Goal: Navigation & Orientation: Find specific page/section

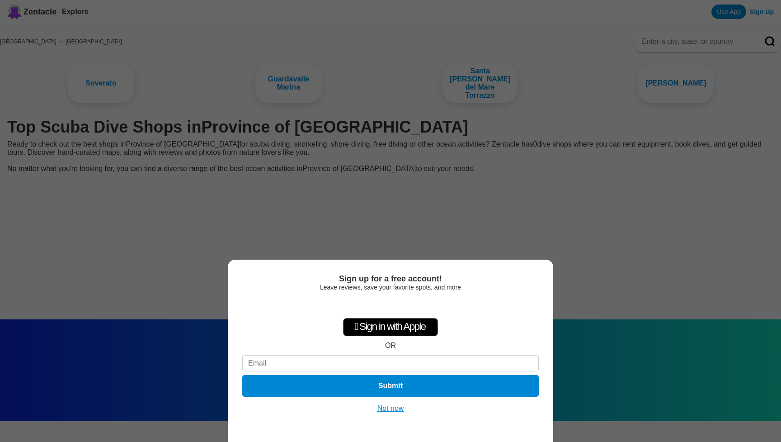
click at [396, 409] on button "Not now" at bounding box center [391, 408] width 32 height 9
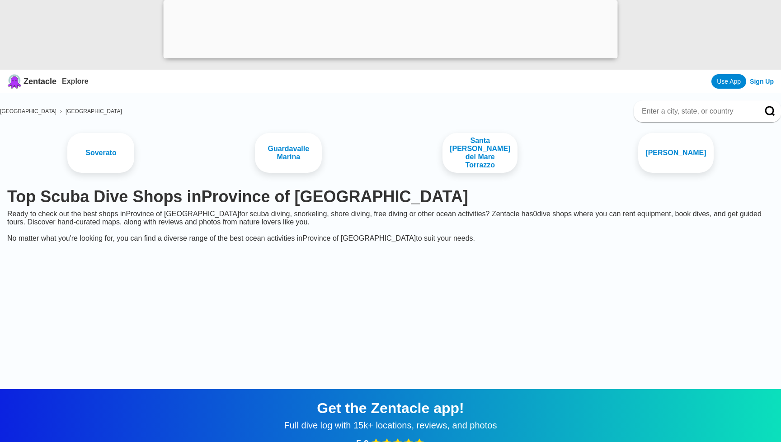
click at [383, 118] on div "Italy › Calabria" at bounding box center [390, 111] width 781 height 22
click at [390, 56] on div at bounding box center [391, 56] width 455 height 0
click at [390, 62] on body "Zentacle Explore Use App Sign Up Italy › Calabria Soverato Guardavalle Marina S…" at bounding box center [390, 328] width 781 height 657
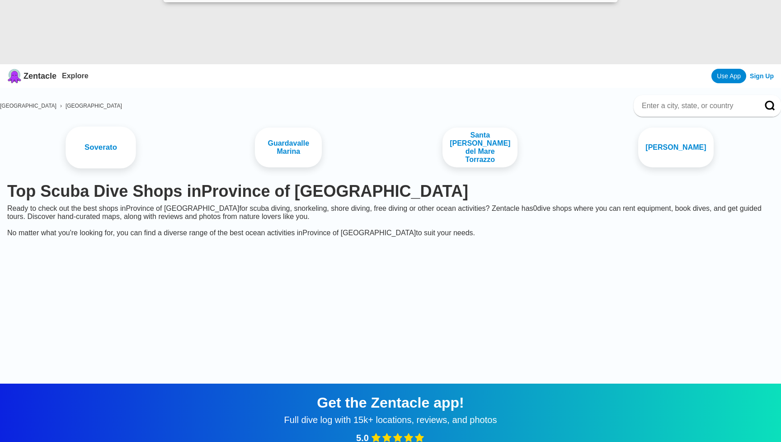
scroll to position [3, 0]
click at [136, 144] on link "Soverato" at bounding box center [101, 148] width 70 height 42
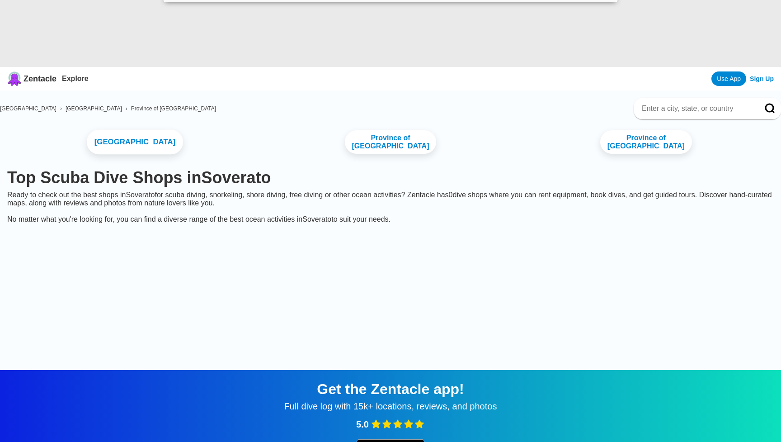
click at [160, 144] on link "Città metropolitana di Reggio Calabria" at bounding box center [135, 142] width 96 height 25
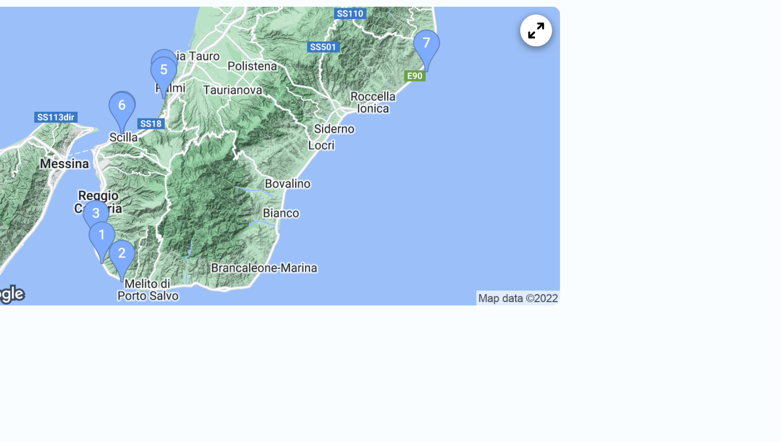
click at [83, 164] on img at bounding box center [142, 232] width 271 height 136
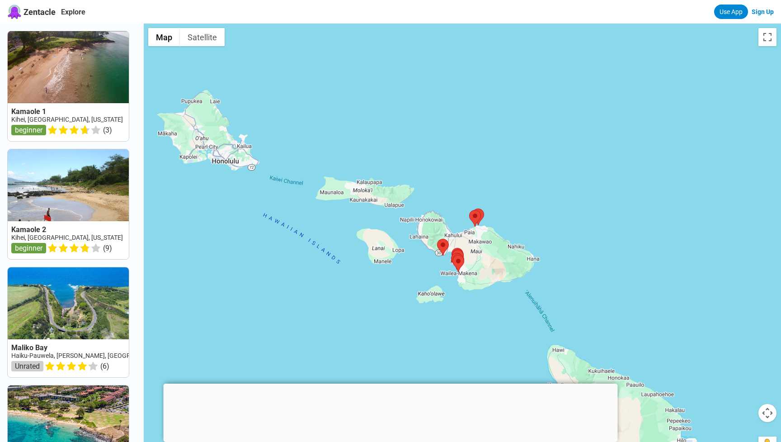
click at [391, 384] on div at bounding box center [391, 384] width 455 height 0
